Goal: Task Accomplishment & Management: Manage account settings

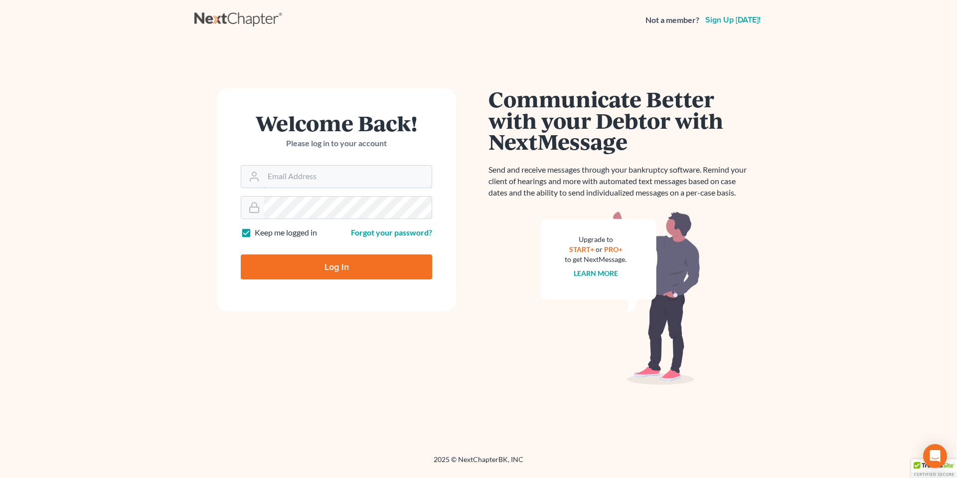
type input "[EMAIL_ADDRESS][PERSON_NAME][DOMAIN_NAME]"
click at [335, 263] on input "Log In" at bounding box center [336, 266] width 191 height 25
type input "Thinking..."
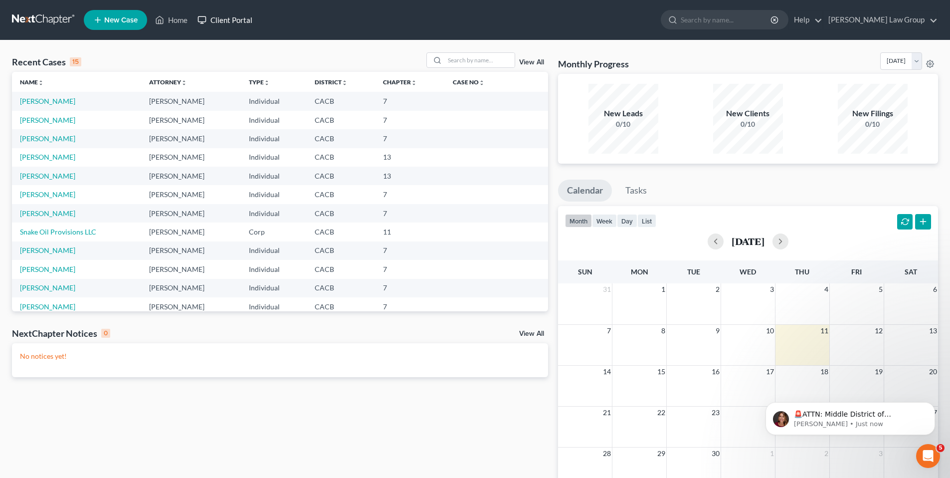
click at [234, 17] on link "Client Portal" at bounding box center [224, 20] width 65 height 18
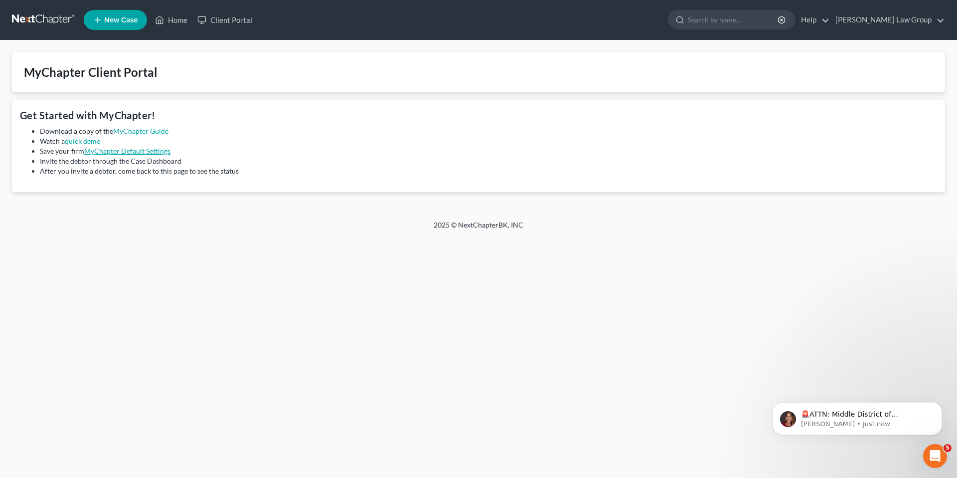
click at [137, 150] on link "MyChapter Default Settings" at bounding box center [127, 151] width 86 height 8
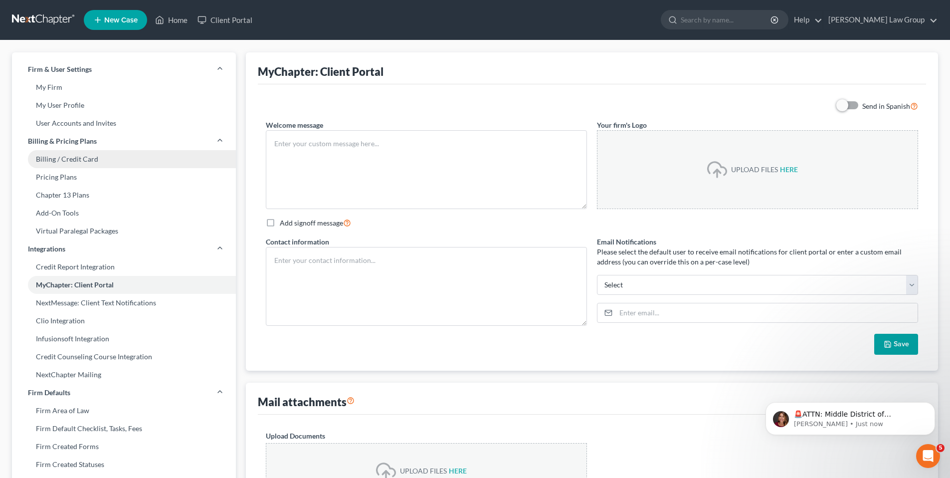
type textarea "Hello! Welcome to MyChapter. We are here to help make the bankruptcy filing pro…"
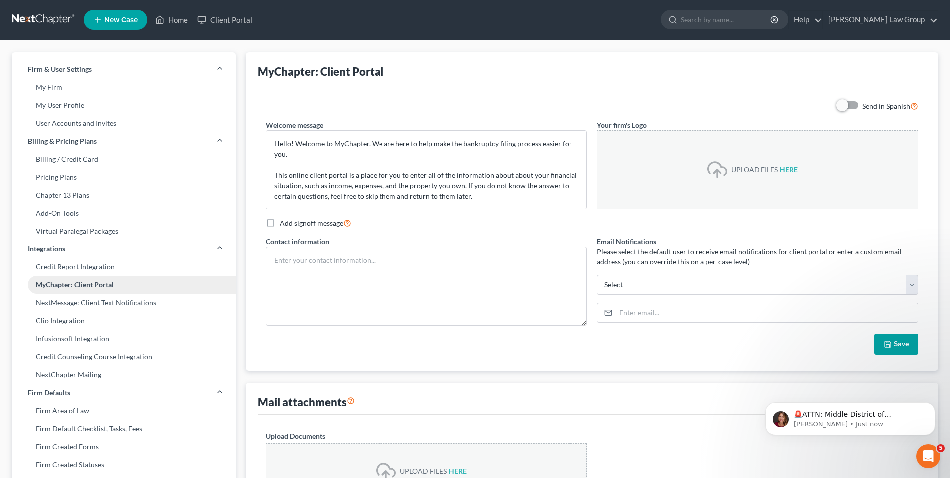
click at [78, 287] on link "MyChapter: Client Portal" at bounding box center [124, 285] width 224 height 18
click at [295, 260] on textarea at bounding box center [426, 286] width 321 height 79
click at [911, 284] on select "marc.goldbach@goldbachlaw.com mgoldbach0816@gmail.com jeffgabica@gmail.com llop…" at bounding box center [757, 285] width 321 height 20
select select "0"
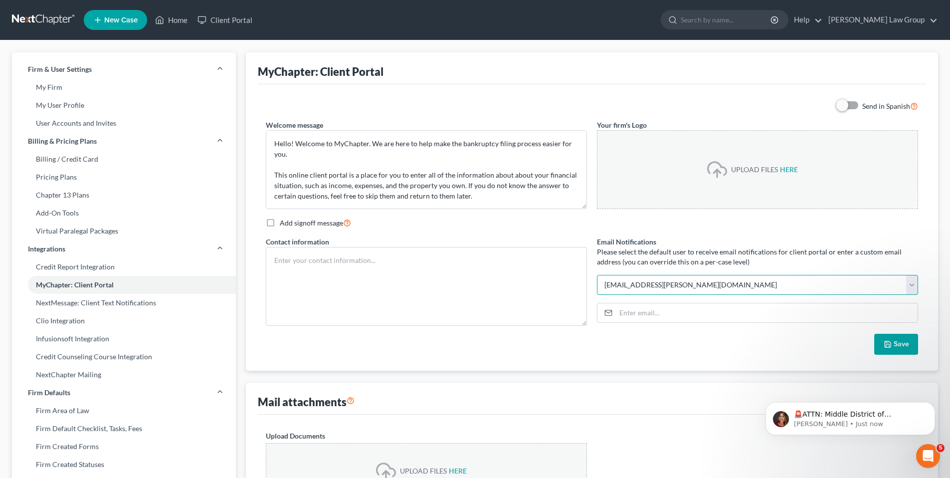
click at [597, 275] on select "marc.goldbach@goldbachlaw.com mgoldbach0816@gmail.com jeffgabica@gmail.com llop…" at bounding box center [757, 285] width 321 height 20
click at [658, 316] on input "email" at bounding box center [767, 312] width 302 height 19
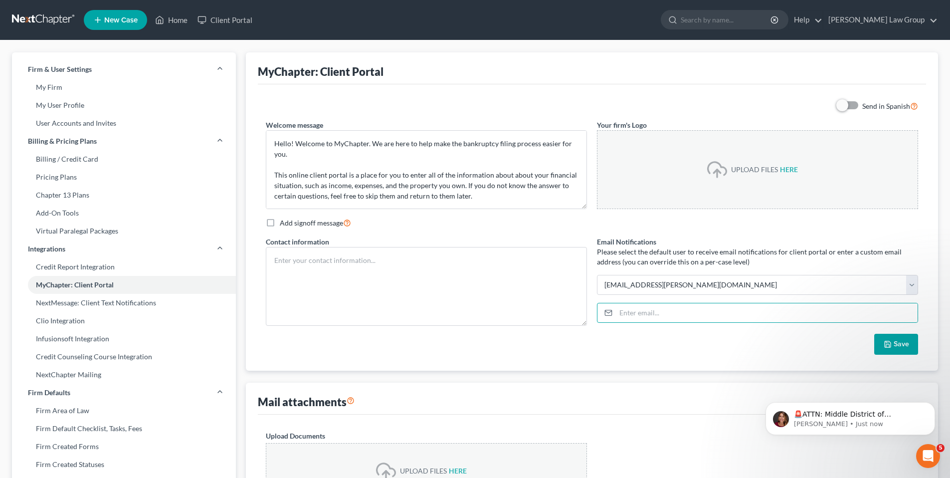
click at [844, 229] on div "Send in Spanish Welcome message Hello! Welcome to MyChapter. We are here to hel…" at bounding box center [592, 227] width 662 height 254
click at [301, 261] on textarea at bounding box center [426, 286] width 321 height 79
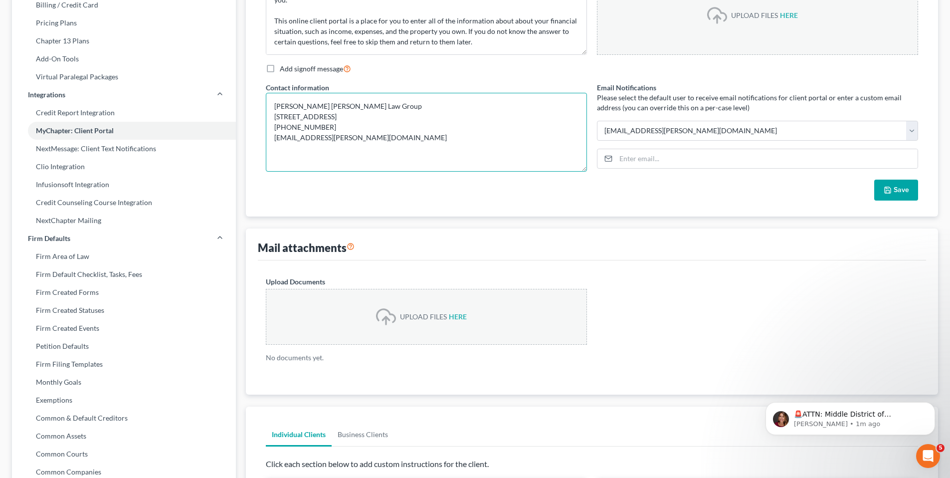
scroll to position [152, 0]
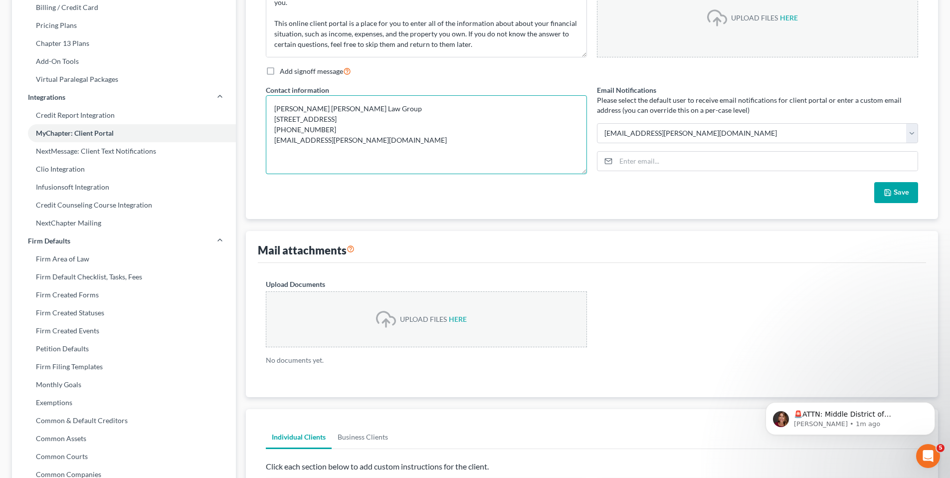
type textarea "Marc Aaron Goldbach Goldbach Law Group 111 W. Ocean Blvd., Suite 400 Long Beach…"
click at [893, 192] on button "Save" at bounding box center [896, 192] width 44 height 21
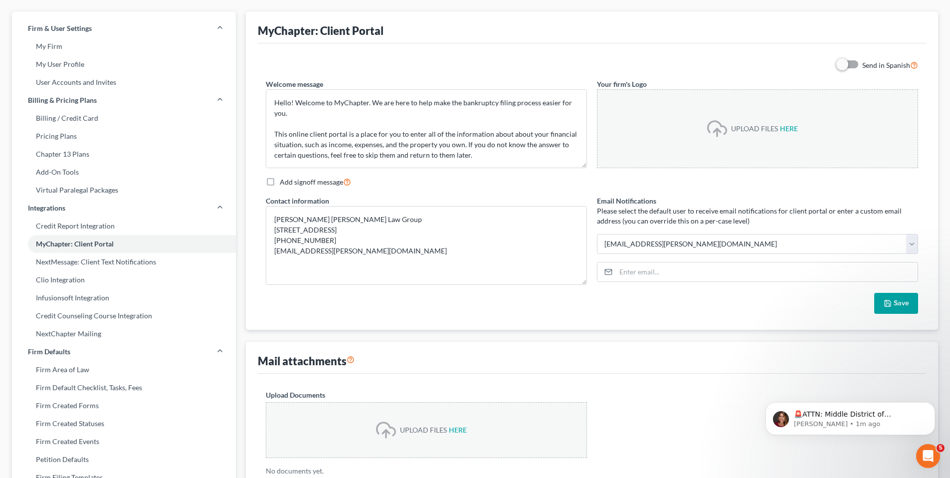
scroll to position [44, 0]
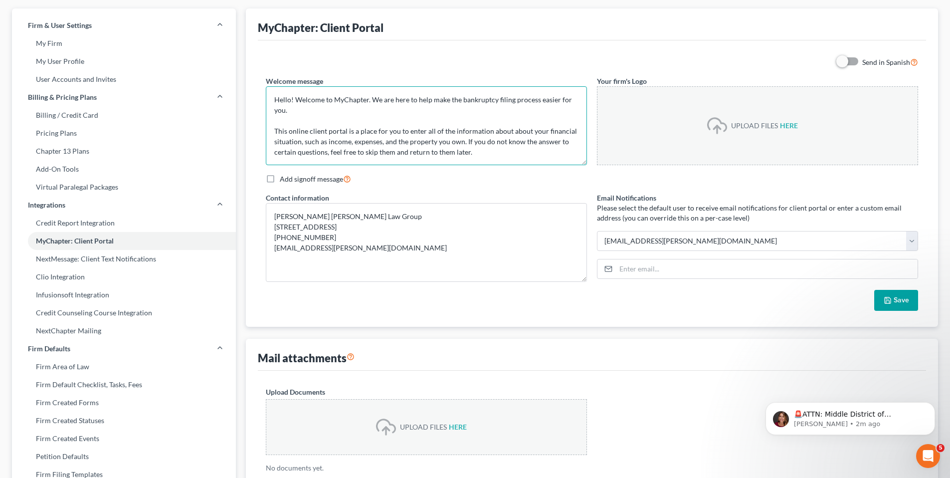
click at [526, 133] on textarea "Hello! Welcome to MyChapter. We are here to help make the bankruptcy filing pro…" at bounding box center [426, 125] width 321 height 79
type textarea "Hello! Welcome to MyChapter. We are here to help make the bankruptcy filing pro…"
click at [441, 177] on div "Add signoff message" at bounding box center [592, 178] width 652 height 11
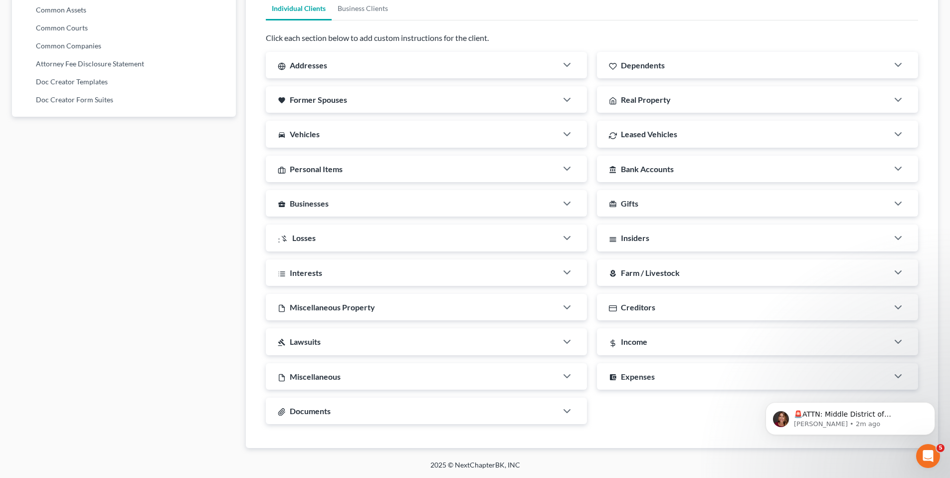
scroll to position [0, 0]
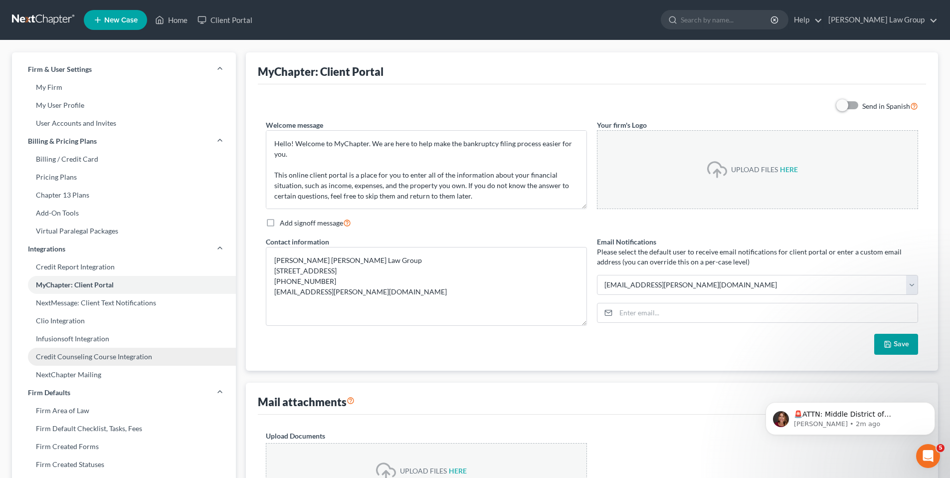
click at [83, 351] on link "Credit Counseling Course Integration" at bounding box center [124, 356] width 224 height 18
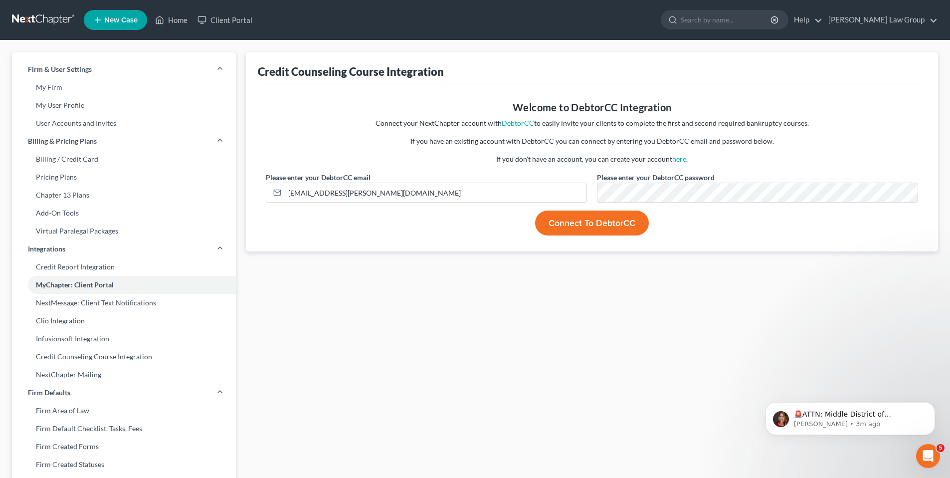
click at [603, 222] on button "Connect to DebtorCC" at bounding box center [592, 222] width 114 height 25
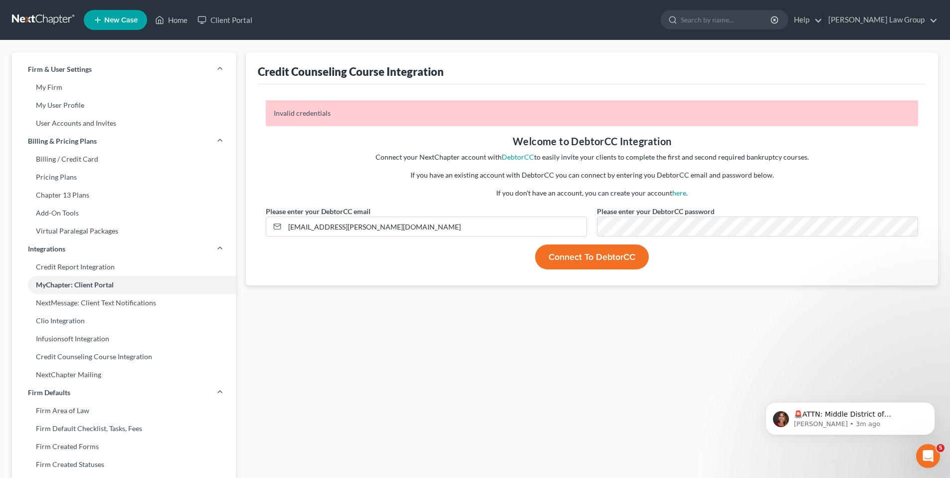
click at [577, 257] on button "Connect to DebtorCC" at bounding box center [592, 256] width 114 height 25
click at [64, 266] on link "Credit Report Integration" at bounding box center [124, 267] width 224 height 18
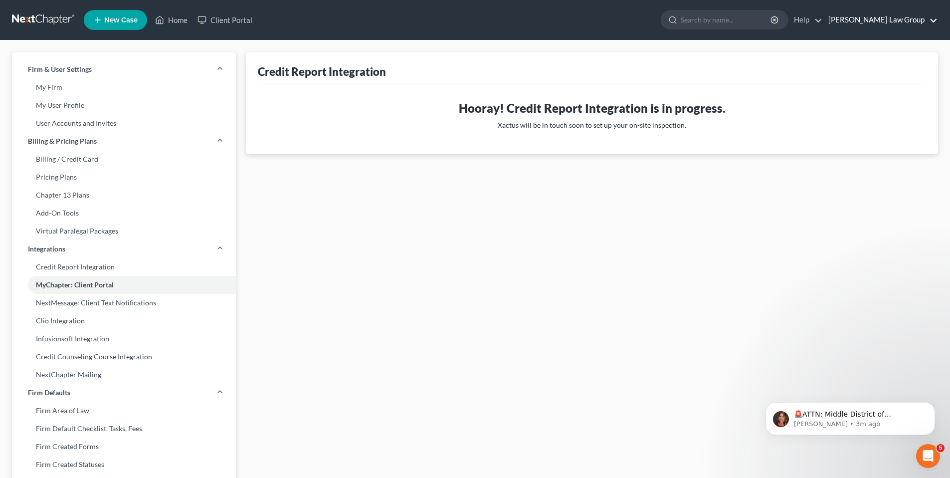
click at [919, 25] on link "Goldbach Law Group" at bounding box center [880, 20] width 114 height 18
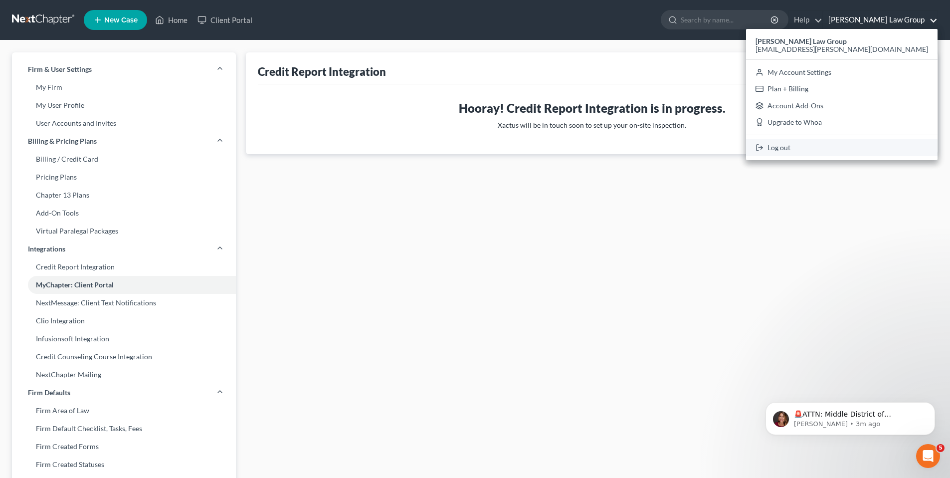
click at [853, 146] on link "Log out" at bounding box center [841, 147] width 191 height 17
